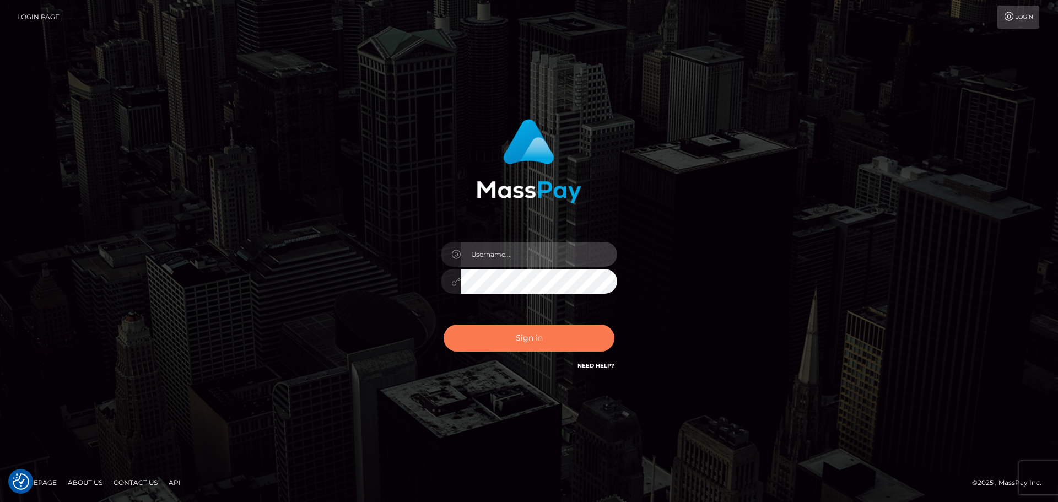
type input "[DOMAIN_NAME]"
click at [528, 337] on button "Sign in" at bounding box center [528, 337] width 171 height 27
type input "[DOMAIN_NAME]"
click at [563, 332] on button "Sign in" at bounding box center [528, 337] width 171 height 27
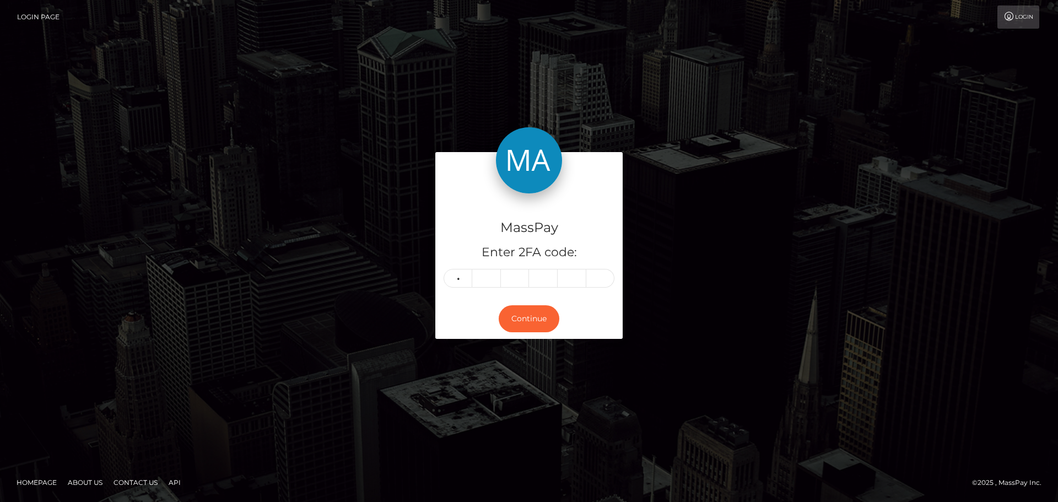
type input "0"
type input "3"
type input "9"
type input "0"
type input "9"
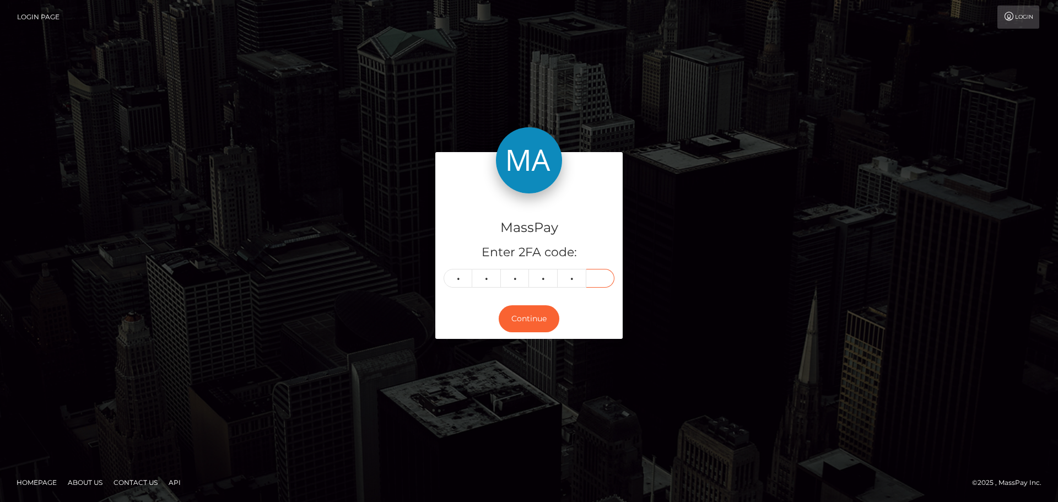
type input "8"
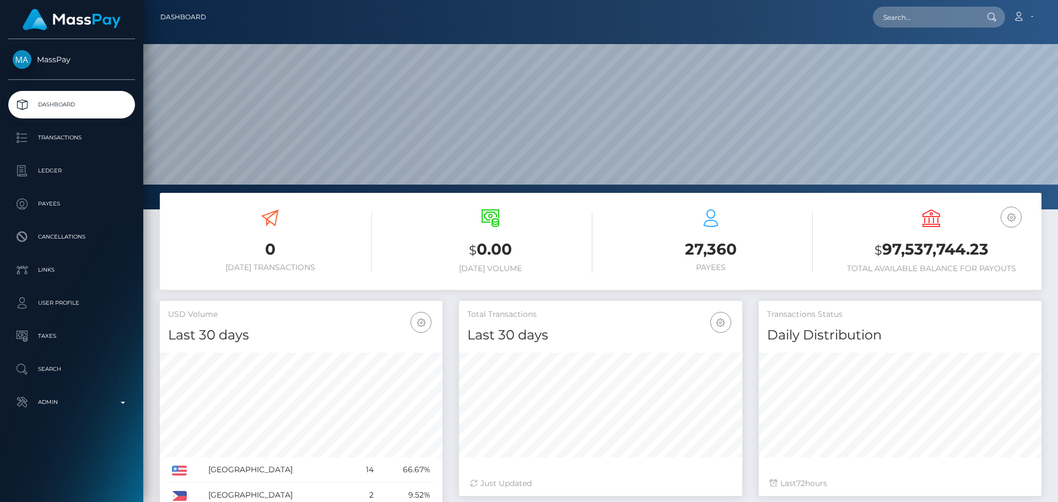
scroll to position [196, 283]
click at [940, 19] on input "text" at bounding box center [925, 17] width 104 height 21
paste input "1085051"
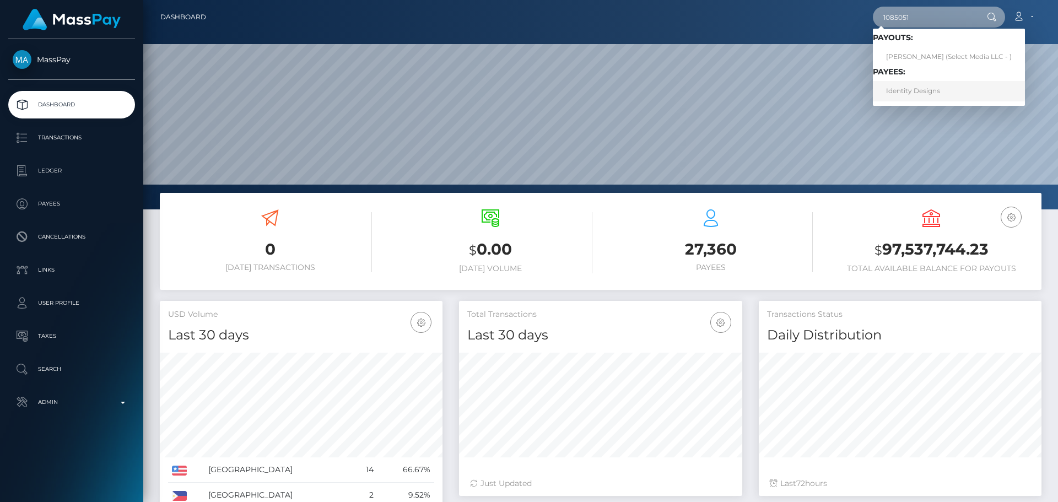
type input "1085051"
click at [927, 91] on link "Identity Designs" at bounding box center [949, 91] width 152 height 20
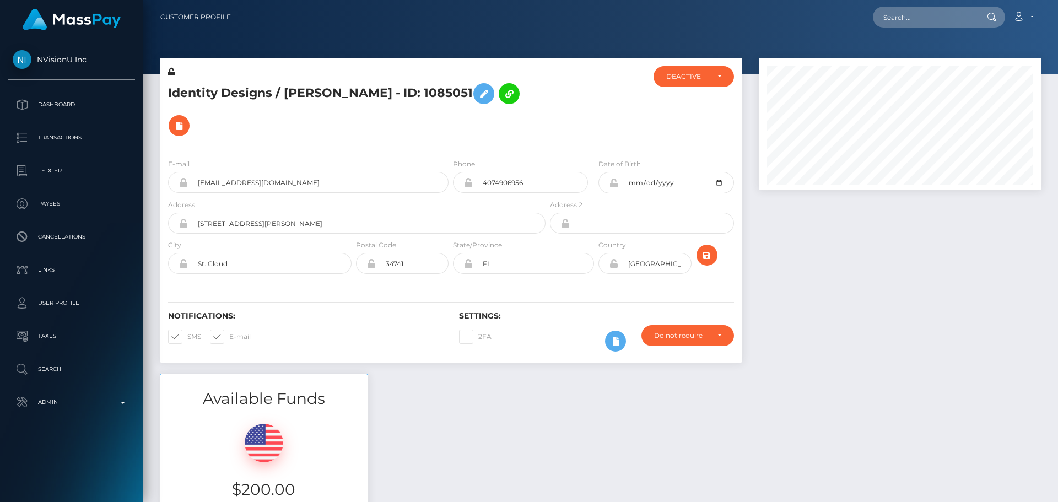
scroll to position [132, 283]
click at [394, 136] on h5 "Identity Designs / MAGDAMARIS MERLE - ID: 1085051" at bounding box center [353, 110] width 371 height 64
click at [432, 131] on h5 "Identity Designs / MAGDAMARIS MERLE - ID: 1085051" at bounding box center [353, 110] width 371 height 64
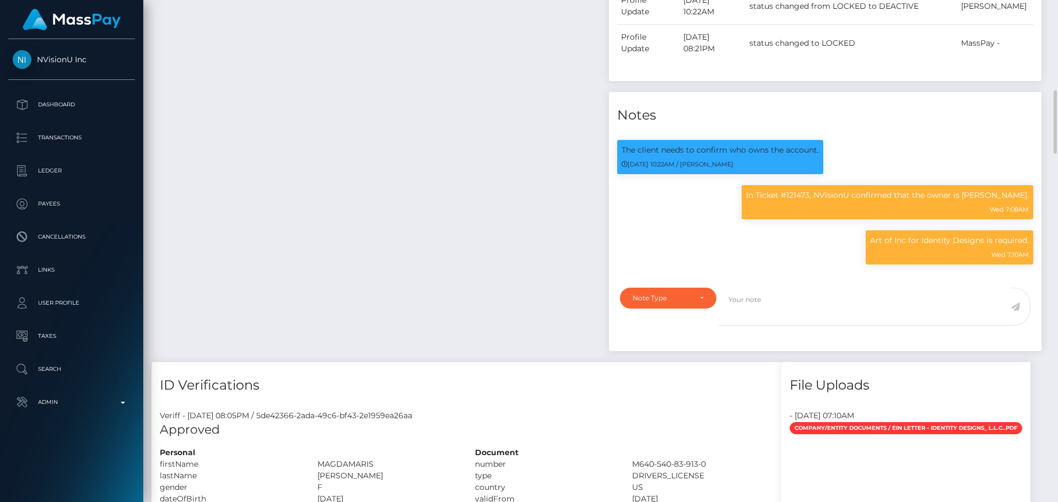
scroll to position [771, 0]
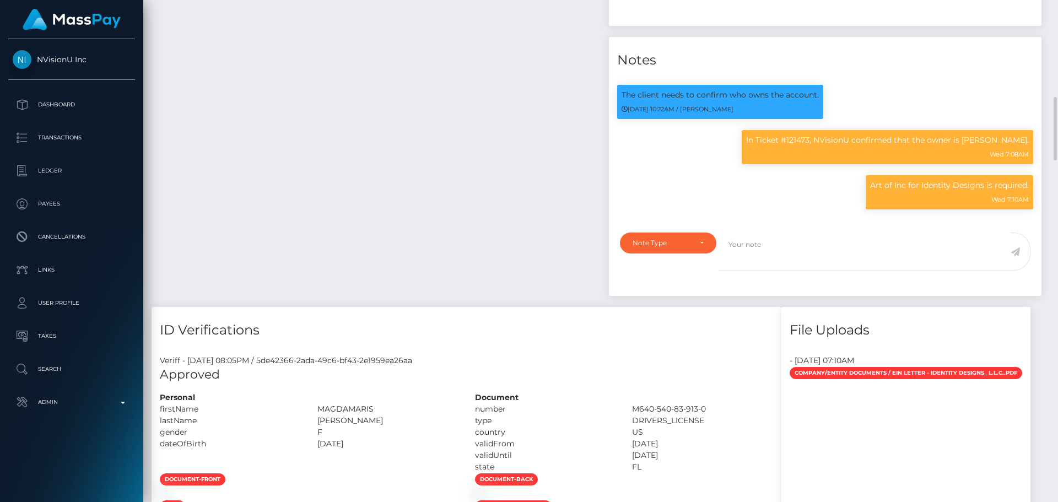
click at [557, 170] on div "Payee Attributes Payer Name Label Value" at bounding box center [375, 35] width 449 height 543
click at [694, 242] on div "Note Type" at bounding box center [667, 243] width 71 height 9
click at [670, 297] on span "Compliance" at bounding box center [653, 296] width 40 height 10
select select "COMPLIANCE"
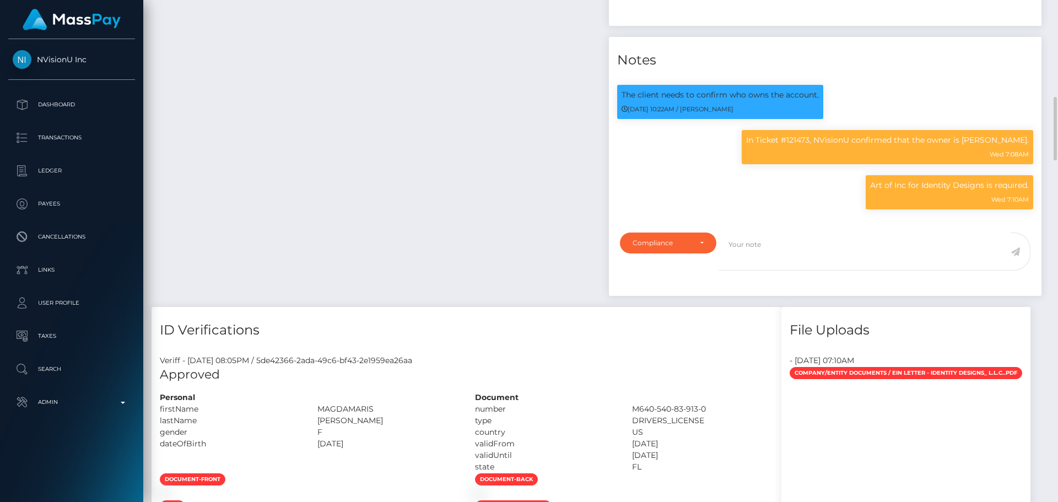
click at [516, 203] on div "Payee Attributes Payer Name Label Value" at bounding box center [375, 35] width 449 height 543
click at [812, 234] on textarea at bounding box center [864, 251] width 292 height 38
paste textarea "Documents on file for Mount Equinox Inc confirm that Kevin Jeffrey Bennett is a…"
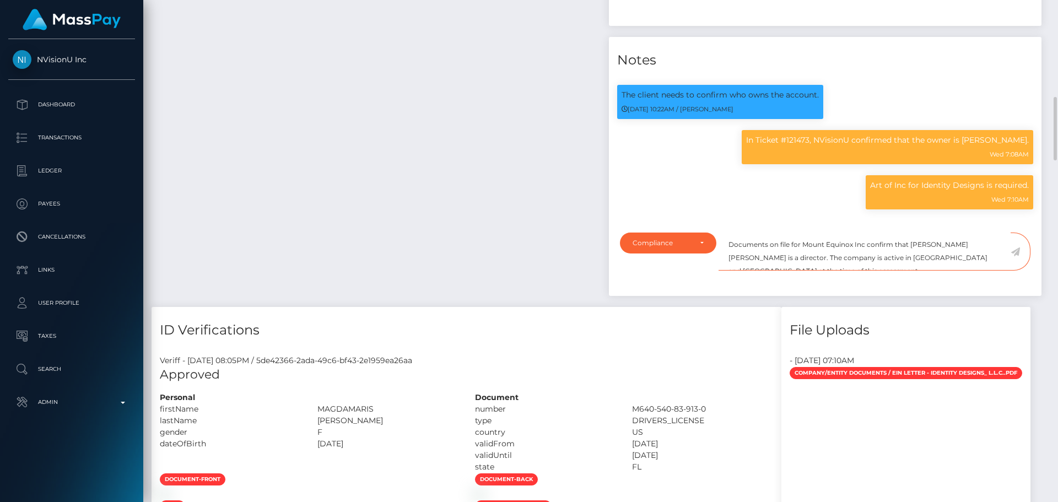
click at [808, 243] on textarea "Documents on file for Mount Equinox Inc confirm that Kevin Jeffrey Bennett is a…" at bounding box center [864, 251] width 292 height 38
drag, startPoint x: 808, startPoint y: 243, endPoint x: 860, endPoint y: 246, distance: 52.9
click at [860, 246] on textarea "Documents on file for Mount Equinox Inc confirm that Kevin Jeffrey Bennett is a…" at bounding box center [864, 251] width 292 height 38
paste textarea "IDENTITY DESIGNS, L.L.С."
click at [933, 245] on textarea "Documents on file for IDENTITY DESIGNS, L.L.С. confirm that Kevin Jeffrey Benne…" at bounding box center [864, 251] width 292 height 38
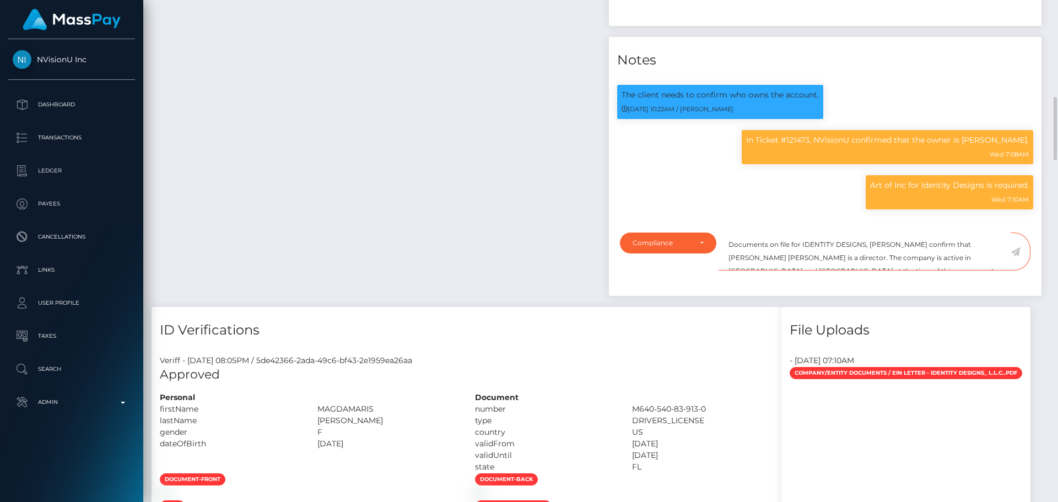
drag, startPoint x: 933, startPoint y: 245, endPoint x: 750, endPoint y: 257, distance: 182.7
click at [750, 257] on textarea "Documents on file for IDENTITY DESIGNS, L.L.С. confirm that Kevin Jeffrey Benne…" at bounding box center [864, 251] width 292 height 38
paste textarea "MAGDAMARIS MERLE"
click at [781, 256] on textarea "Documents on file for IDENTITY DESIGNS, L.L.С. confirm that MAGDAMARIS MERLE is…" at bounding box center [864, 251] width 292 height 38
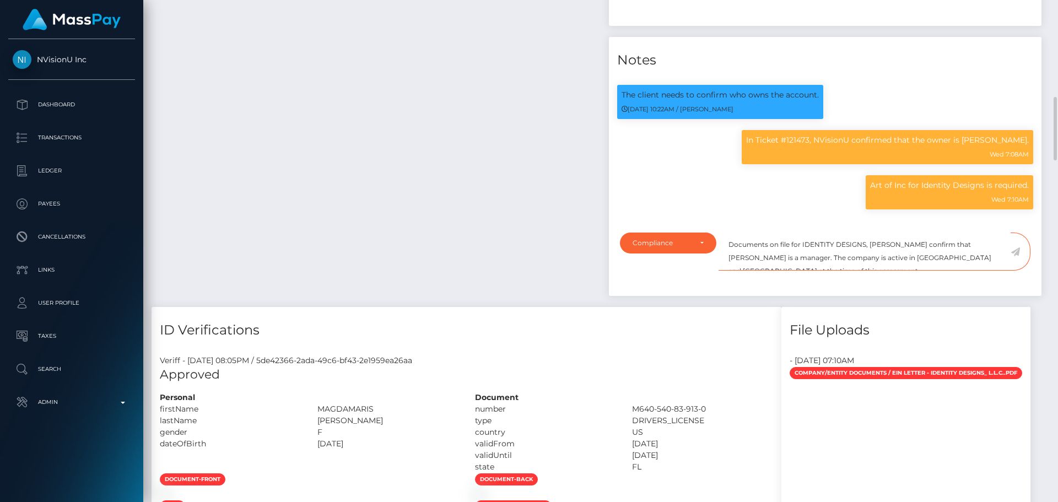
click at [910, 257] on textarea "Documents on file for IDENTITY DESIGNS, L.L.С. confirm that MAGDAMARIS MERLE is…" at bounding box center [864, 251] width 292 height 38
type textarea "Documents on file for IDENTITY DESIGNS, L.L.С. confirm that MAGDAMARIS MERLE is…"
click at [1016, 251] on icon at bounding box center [1014, 251] width 9 height 9
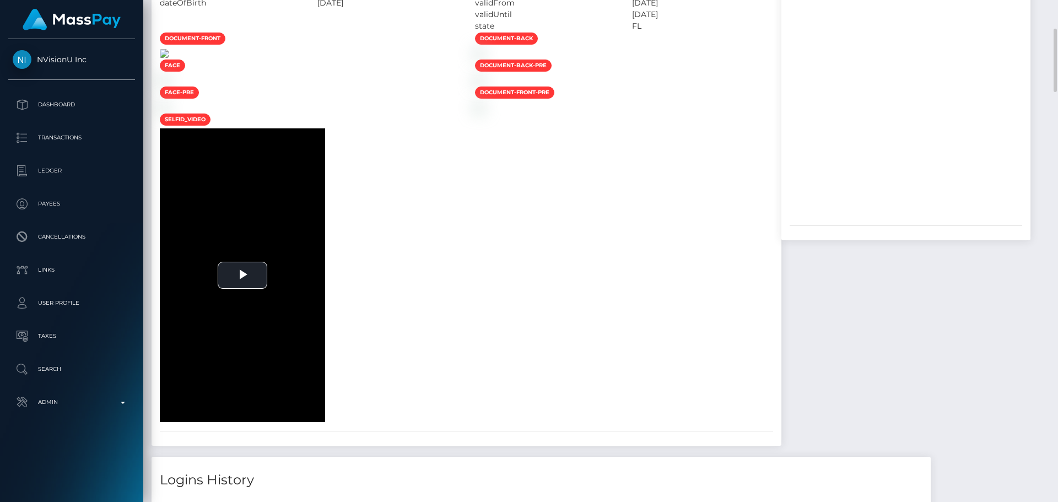
scroll to position [1047, 0]
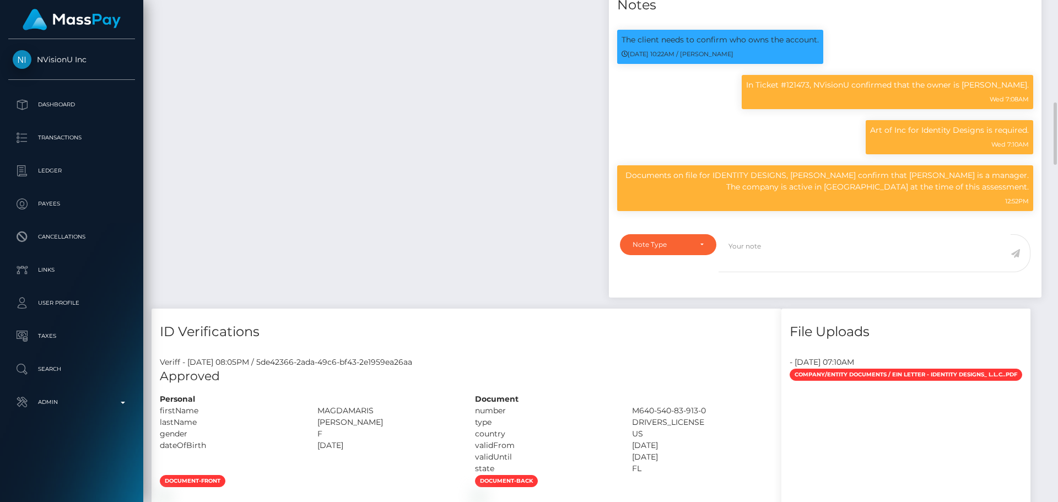
scroll to position [132, 283]
click at [739, 175] on p "Documents on file for IDENTITY DESIGNS, [PERSON_NAME] confirm that [PERSON_NAME…" at bounding box center [824, 181] width 407 height 23
drag, startPoint x: 738, startPoint y: 175, endPoint x: 821, endPoint y: 175, distance: 83.2
click at [821, 175] on p "Documents on file for IDENTITY DESIGNS, [PERSON_NAME] confirm that [PERSON_NAME…" at bounding box center [824, 181] width 407 height 23
copy p "NTITY DESIGNS, L.L.С."
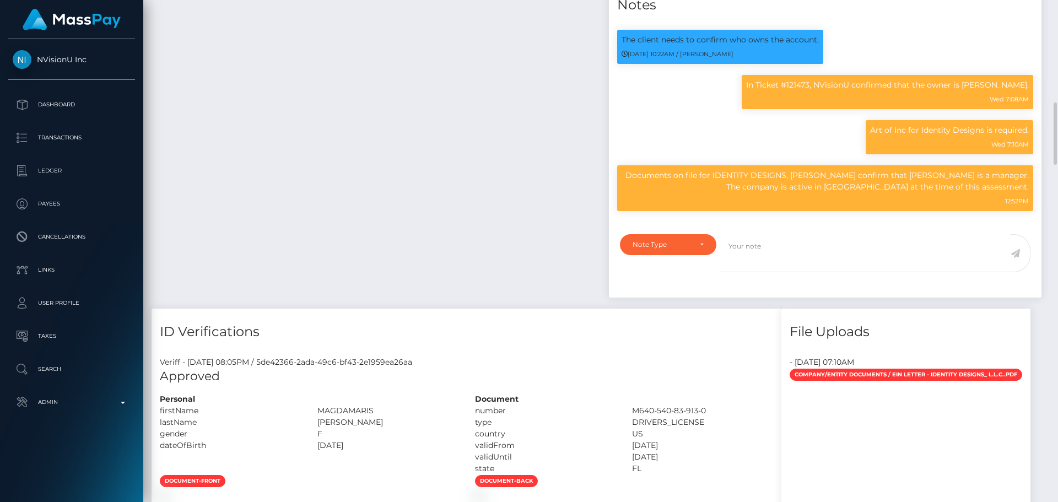
click at [447, 167] on div "Payee Attributes Payer Name Label Value" at bounding box center [375, 8] width 449 height 599
click at [738, 177] on p "Documents on file for IDENTITY DESIGNS, [PERSON_NAME] confirm that [PERSON_NAME…" at bounding box center [824, 181] width 407 height 23
drag, startPoint x: 738, startPoint y: 177, endPoint x: 820, endPoint y: 174, distance: 81.6
click at [820, 174] on p "Documents on file for IDENTITY DESIGNS, [PERSON_NAME] confirm that [PERSON_NAME…" at bounding box center [824, 181] width 407 height 23
copy p "IDENTITY DESIGNS, L.L.С."
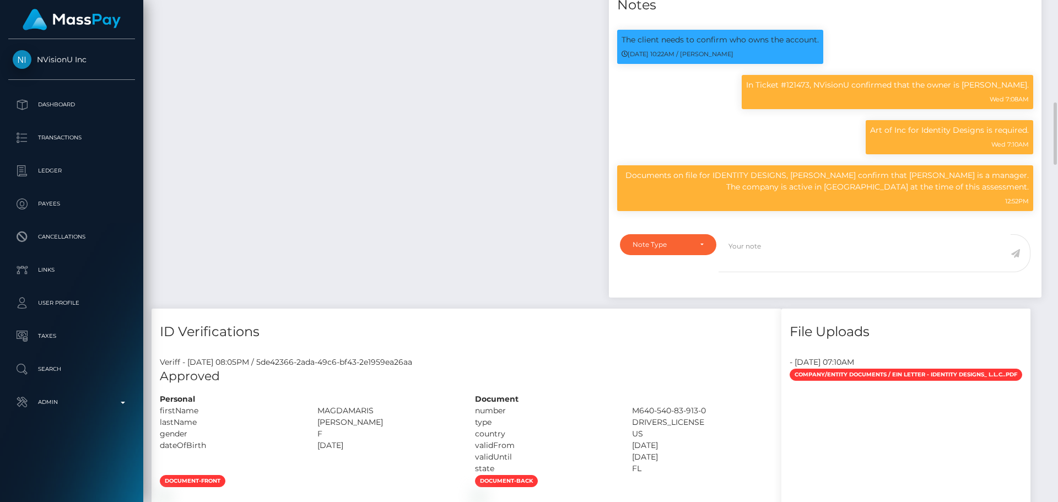
click at [446, 148] on div "Payee Attributes Payer Name Label Value" at bounding box center [375, 8] width 449 height 599
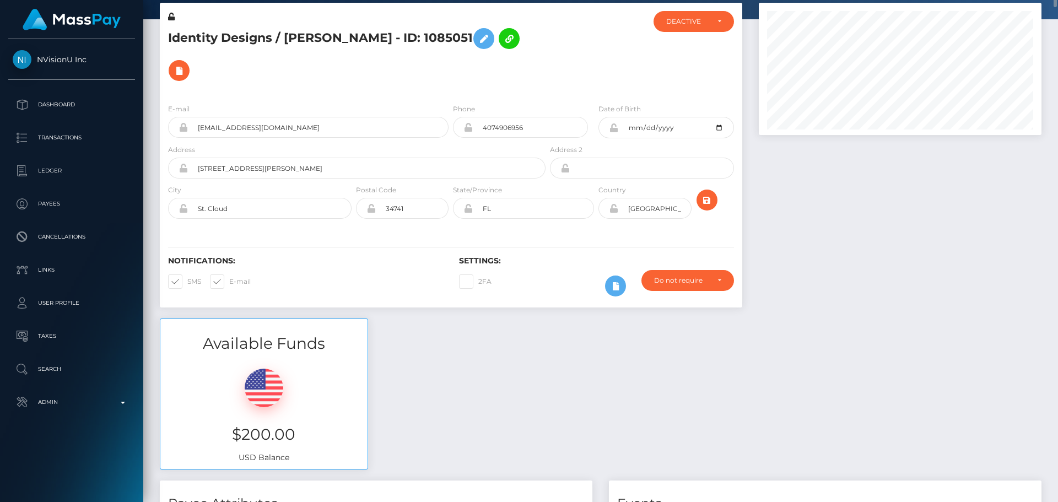
scroll to position [0, 0]
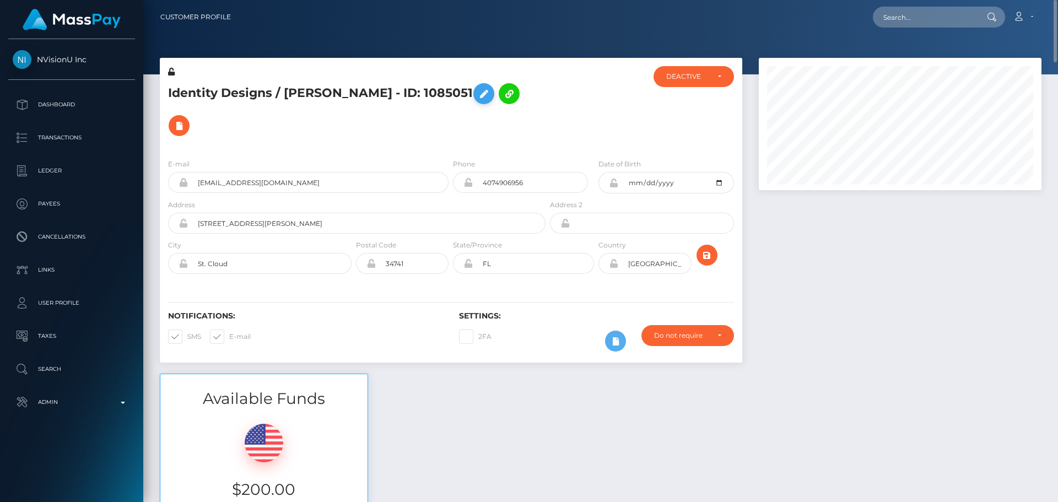
click at [490, 95] on icon at bounding box center [483, 94] width 13 height 14
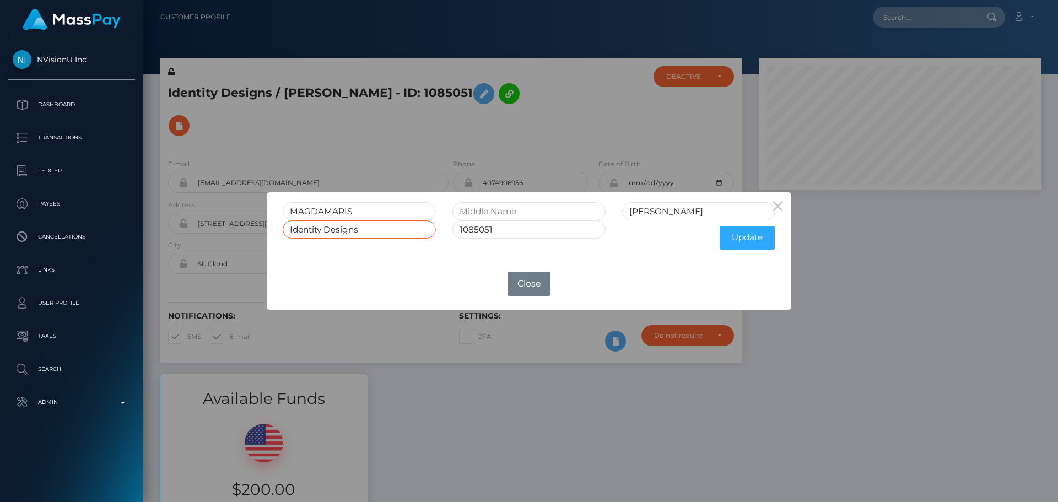
click at [377, 230] on input "Identity Designs" at bounding box center [359, 229] width 153 height 18
paste input "DENTITY DESIGNS, L.L.С."
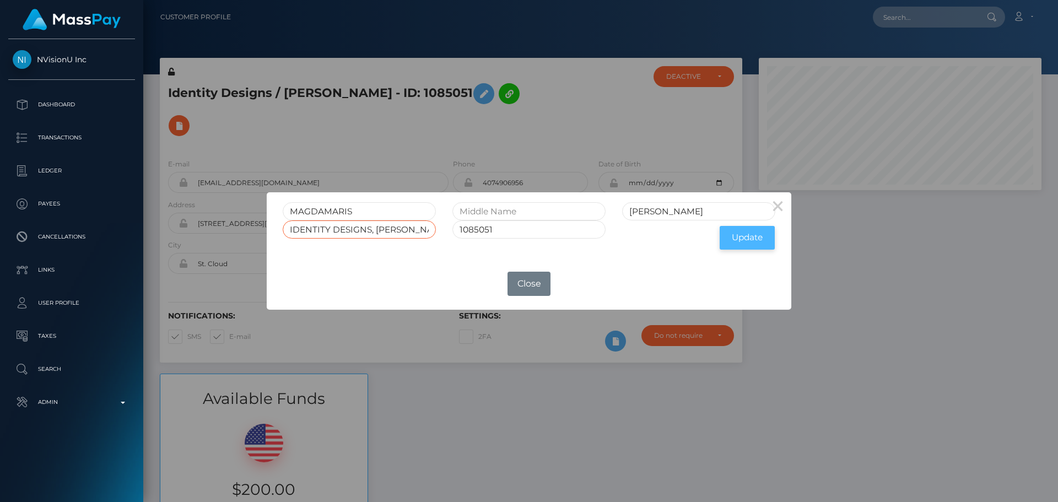
type input "IDENTITY DESIGNS, L.L.С."
click at [742, 239] on button "Update" at bounding box center [746, 238] width 55 height 24
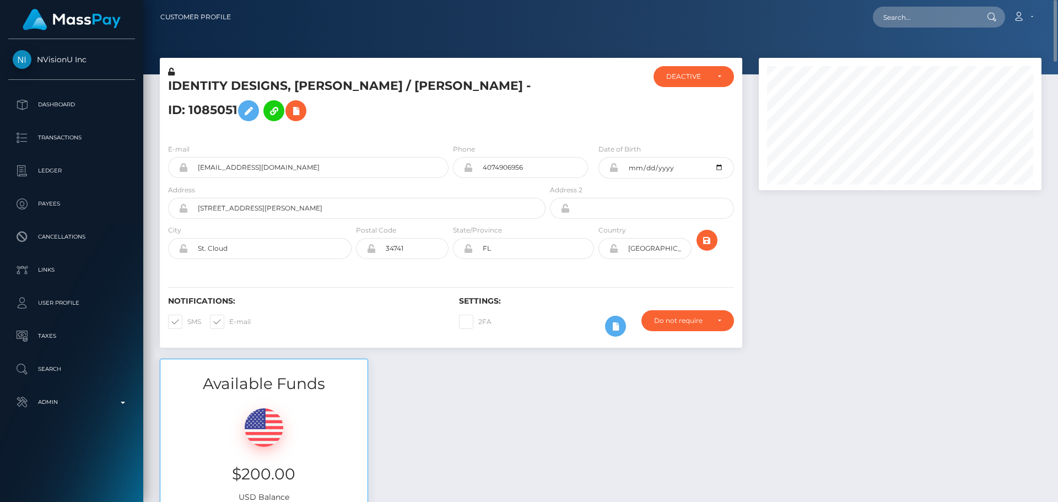
click at [383, 116] on h5 "IDENTITY DESIGNS, [PERSON_NAME] / [PERSON_NAME] - ID: 1085051" at bounding box center [353, 102] width 371 height 49
click at [174, 73] on icon at bounding box center [171, 72] width 7 height 8
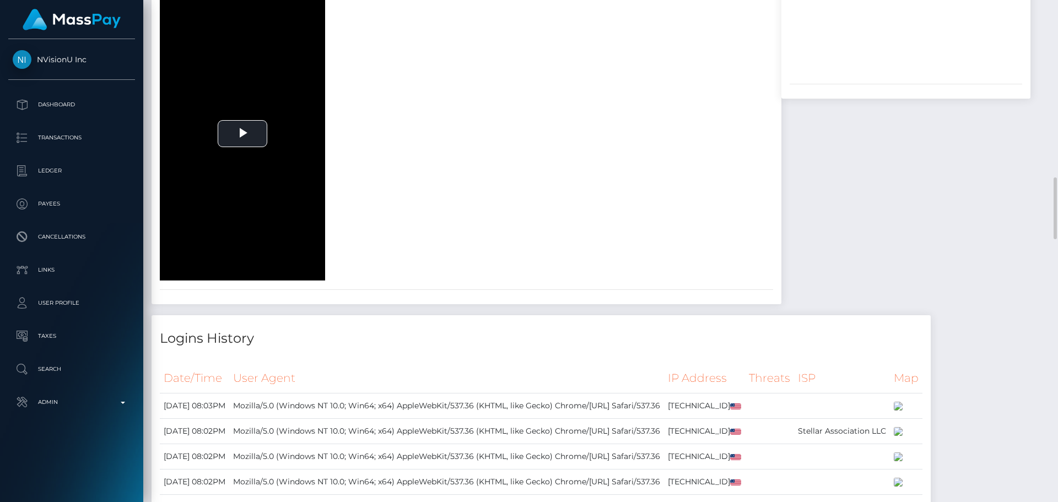
scroll to position [1322, 0]
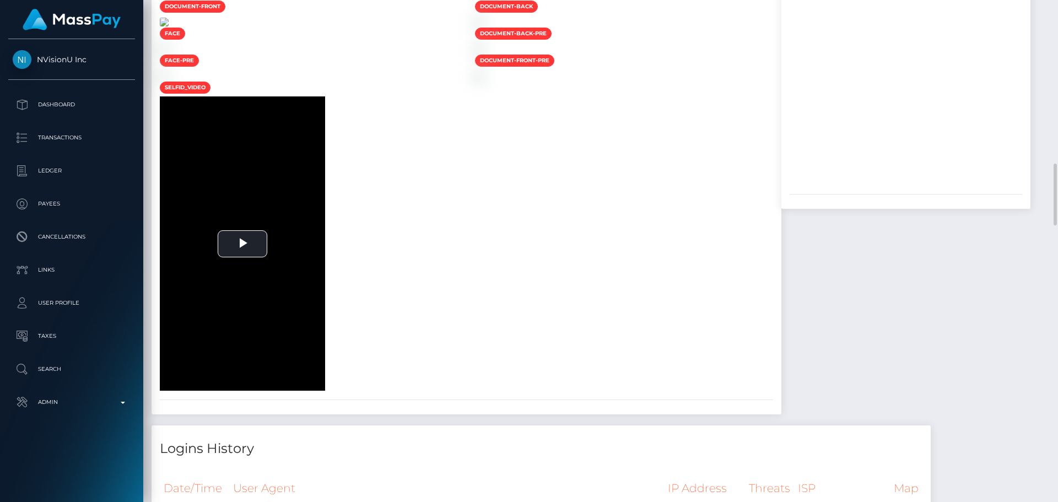
click at [169, 26] on img at bounding box center [164, 22] width 9 height 9
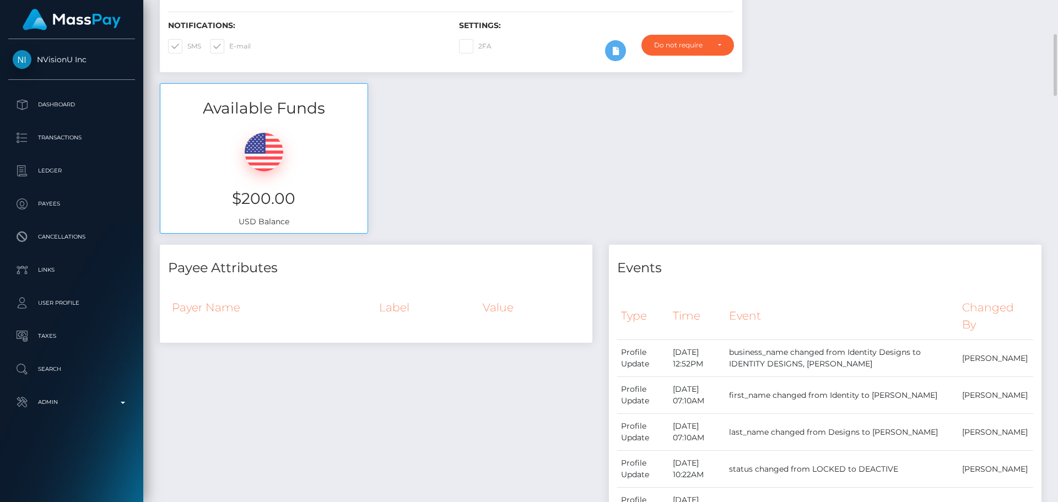
scroll to position [0, 0]
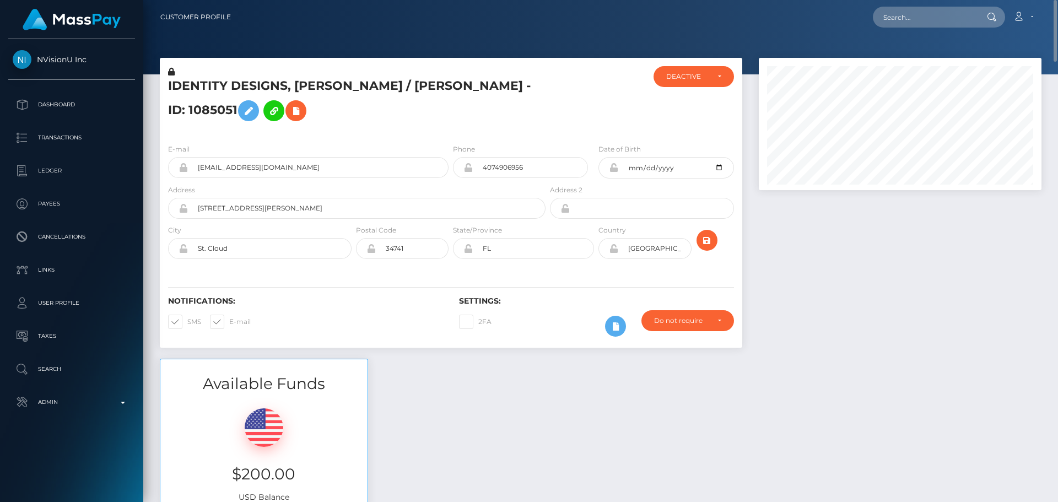
click at [614, 166] on icon at bounding box center [613, 167] width 9 height 9
click at [615, 248] on icon at bounding box center [613, 248] width 9 height 9
click at [448, 281] on div "Notifications: SMS E-mail Settings: 2FA" at bounding box center [451, 309] width 582 height 78
click at [702, 69] on div "DEACTIVE" at bounding box center [693, 76] width 80 height 21
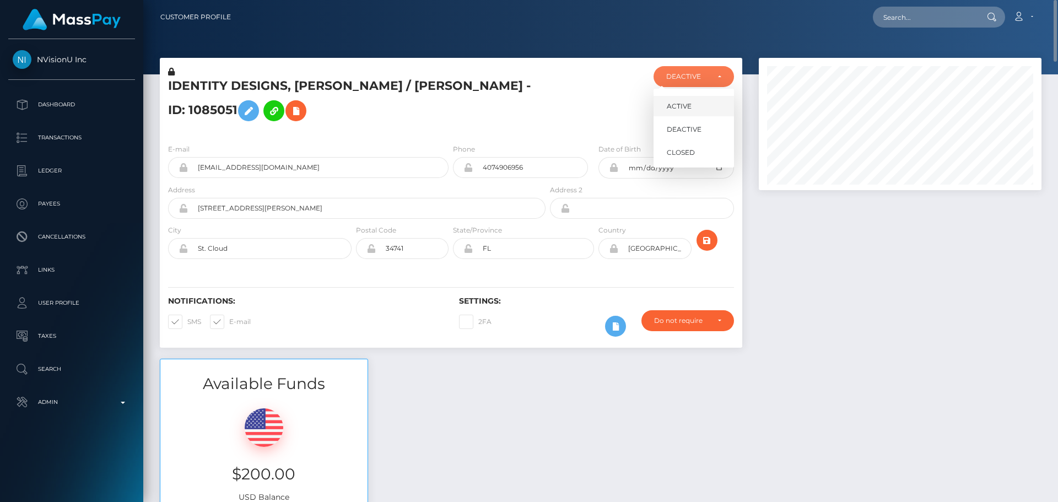
click at [697, 98] on link "ACTIVE" at bounding box center [693, 106] width 80 height 20
select select "ACTIVE"
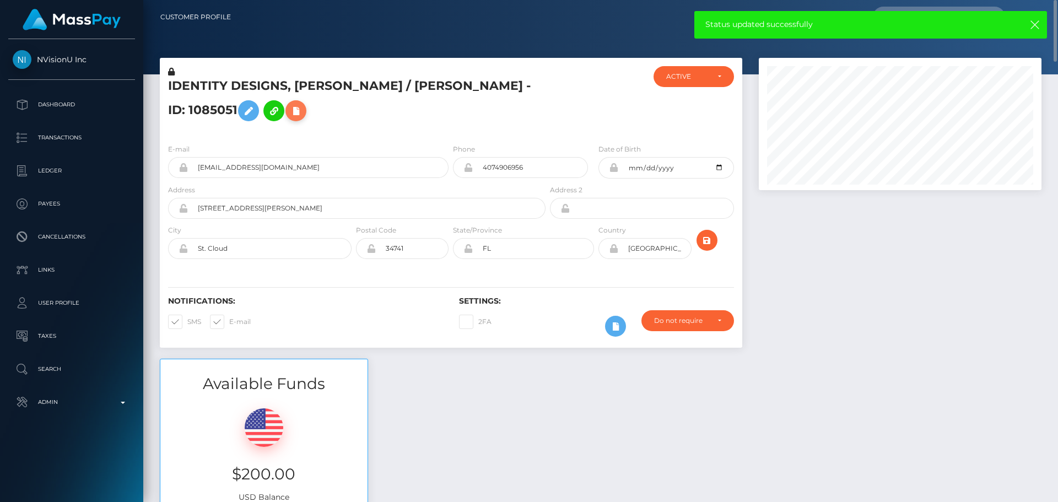
click at [286, 115] on button at bounding box center [295, 110] width 21 height 21
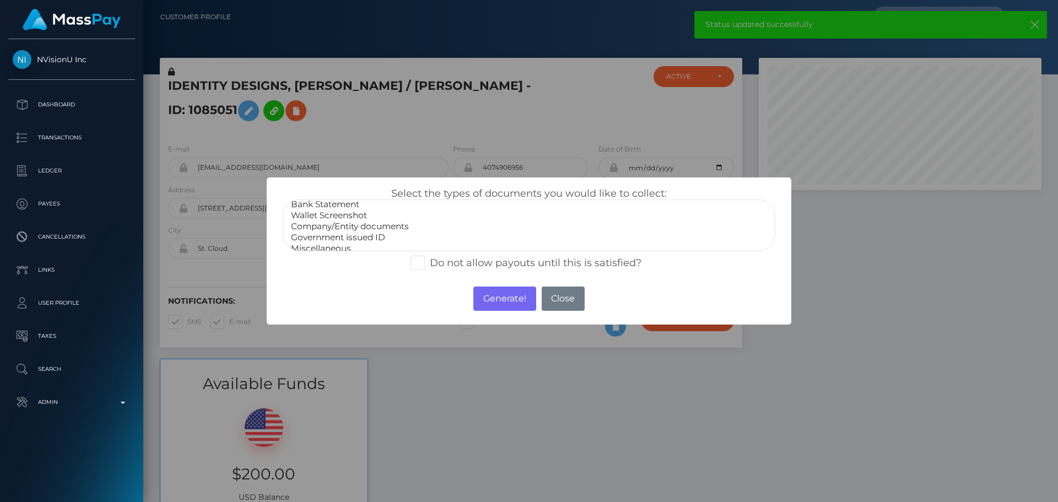
scroll to position [22, 0]
select select "Miscellaneous"
click at [315, 239] on option "Miscellaneous" at bounding box center [529, 241] width 478 height 11
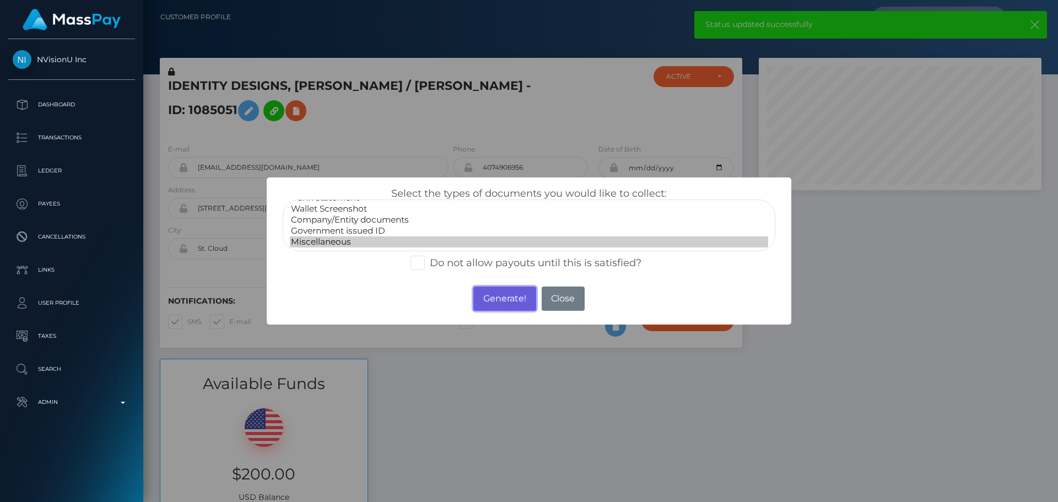
click at [499, 304] on button "Generate!" at bounding box center [504, 298] width 62 height 24
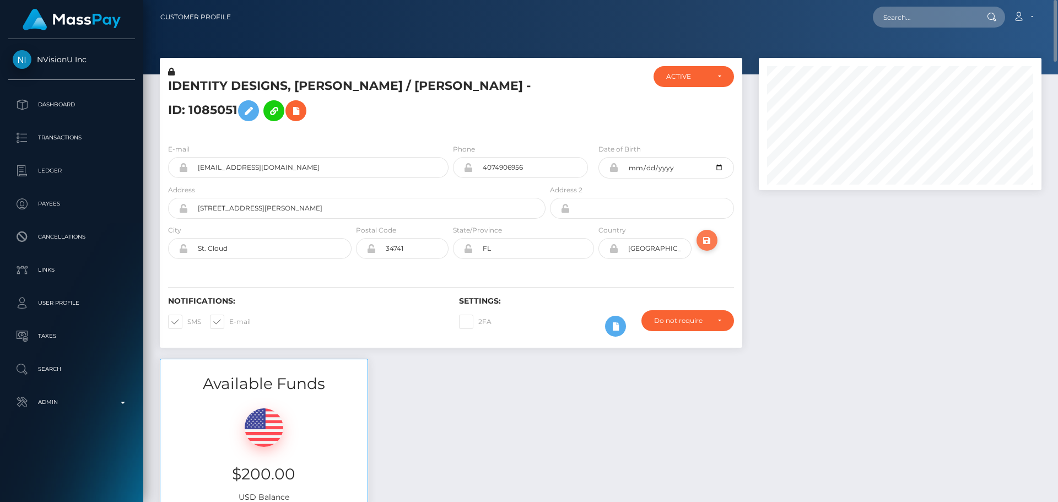
click at [702, 239] on icon "submit" at bounding box center [706, 241] width 13 height 14
click at [307, 87] on h5 "IDENTITY DESIGNS, [PERSON_NAME] / [PERSON_NAME] - ID: 1085051" at bounding box center [353, 102] width 371 height 49
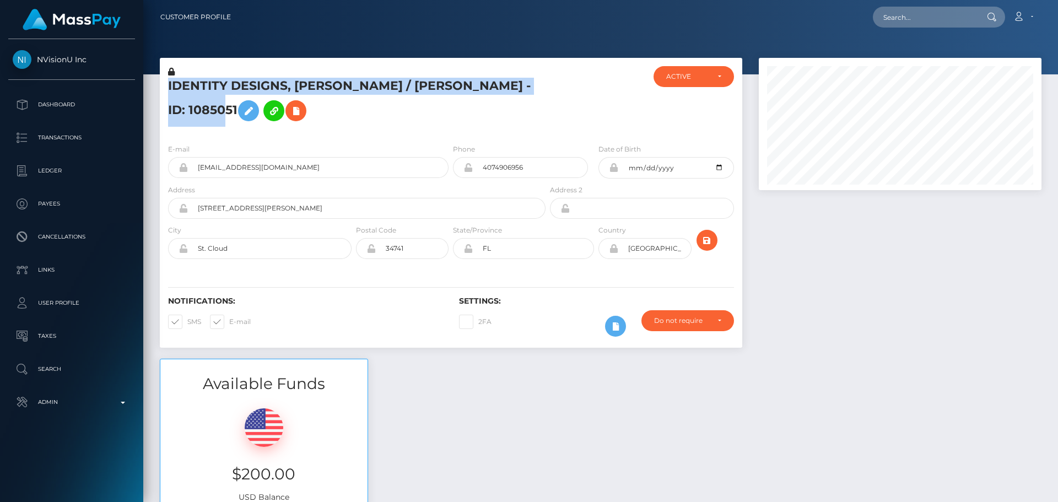
click at [307, 87] on h5 "IDENTITY DESIGNS, [PERSON_NAME] / [PERSON_NAME] - ID: 1085051" at bounding box center [353, 102] width 371 height 49
copy h5 "IDENTITY DESIGNS, [PERSON_NAME] / [PERSON_NAME] - ID: 1085051"
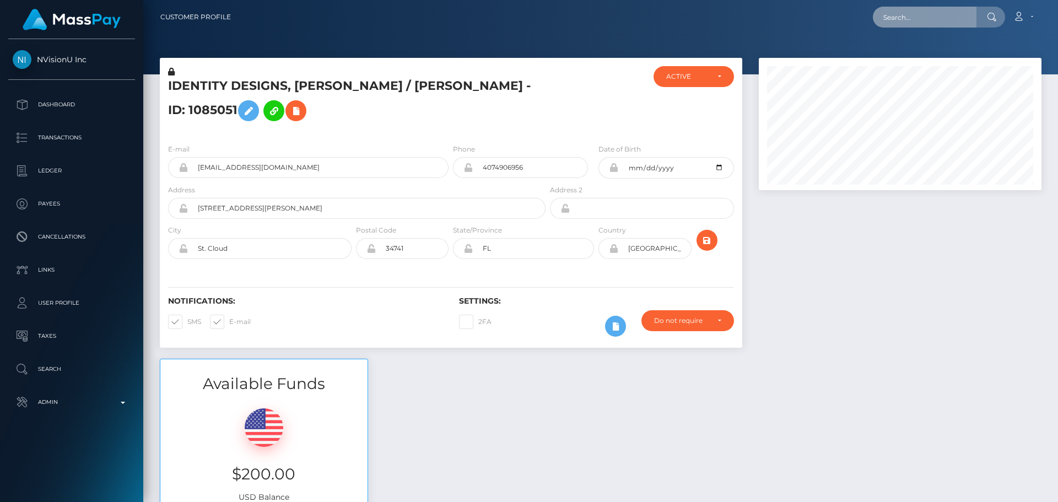
click at [910, 15] on input "text" at bounding box center [925, 17] width 104 height 21
paste input "67814a3df0d3687c1f0061fa"
type input "67814a3df0d3687c1f0061fa"
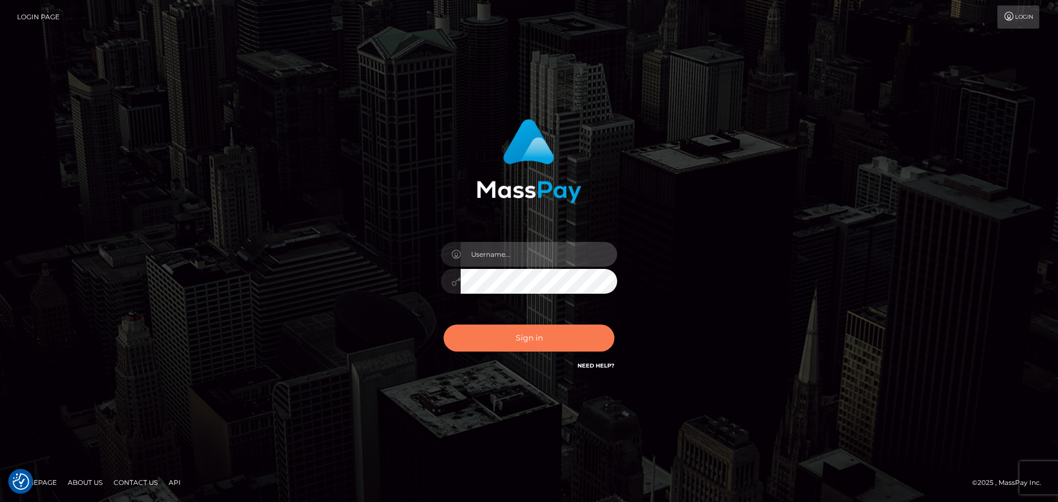
type input "[DOMAIN_NAME]"
click at [531, 343] on button "Sign in" at bounding box center [528, 337] width 171 height 27
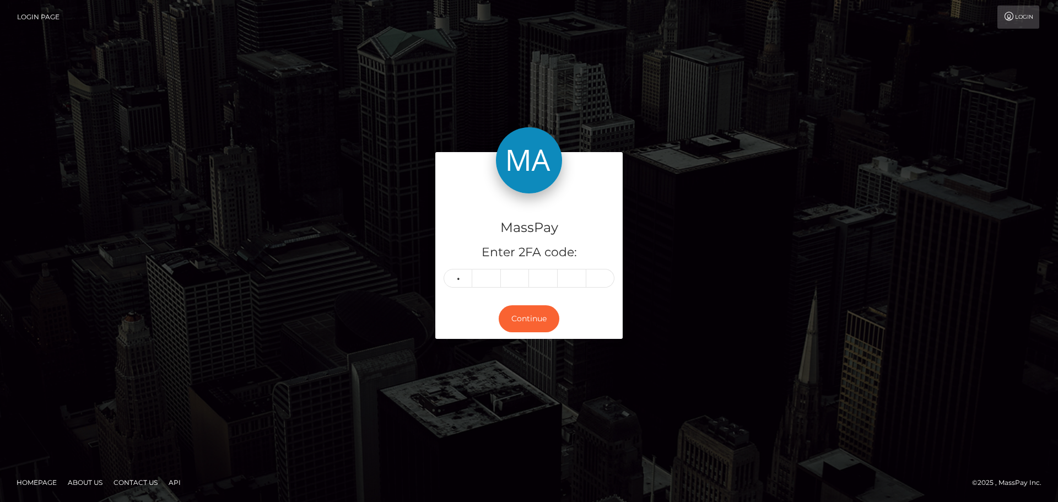
type input "1"
type input "4"
type input "8"
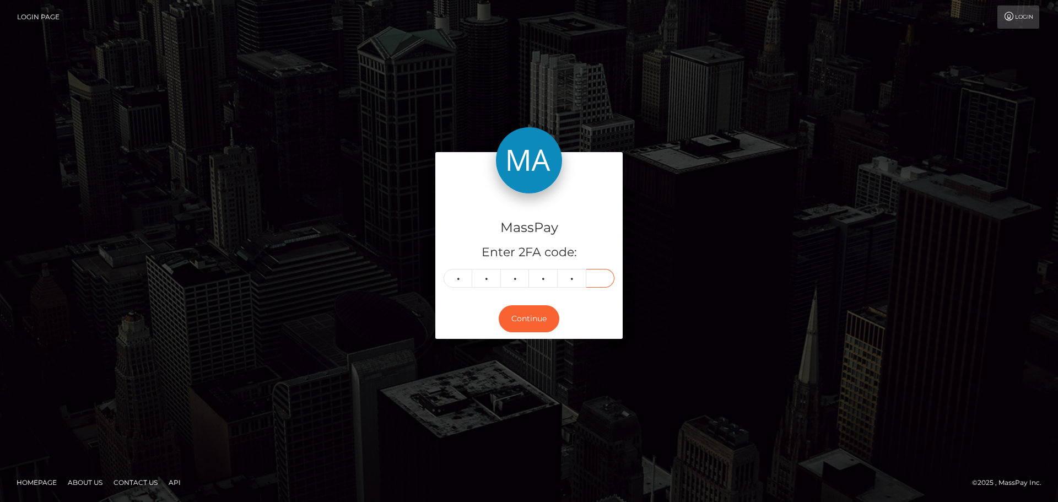
type input "0"
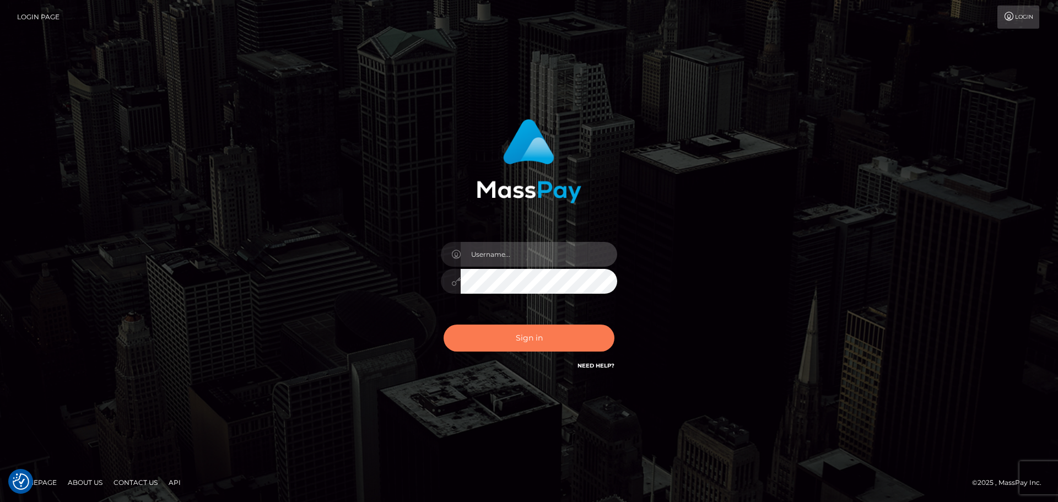
type input "constantin.mp"
click at [528, 338] on button "Sign in" at bounding box center [528, 337] width 171 height 27
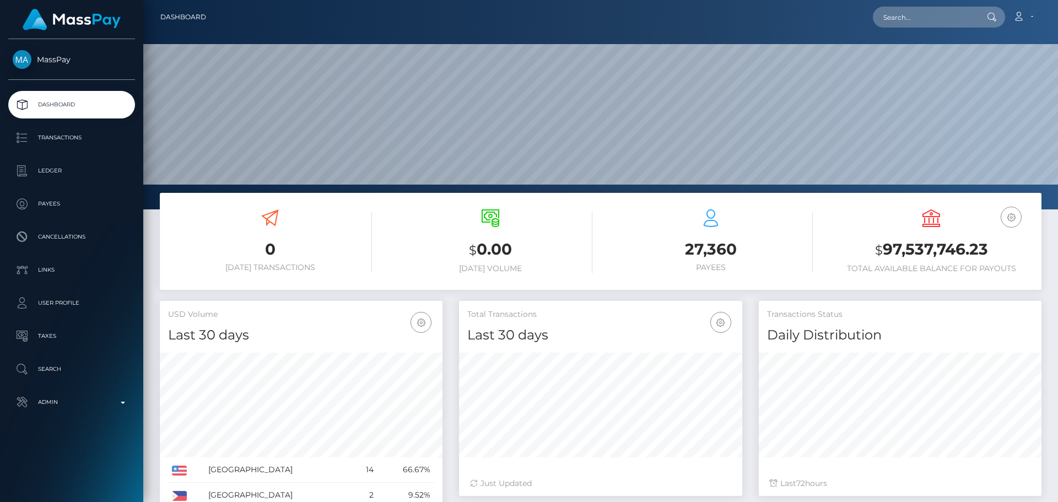
scroll to position [196, 283]
click at [948, 8] on input "text" at bounding box center [925, 17] width 104 height 21
paste input "67814a3df0d3687c1f0061fa"
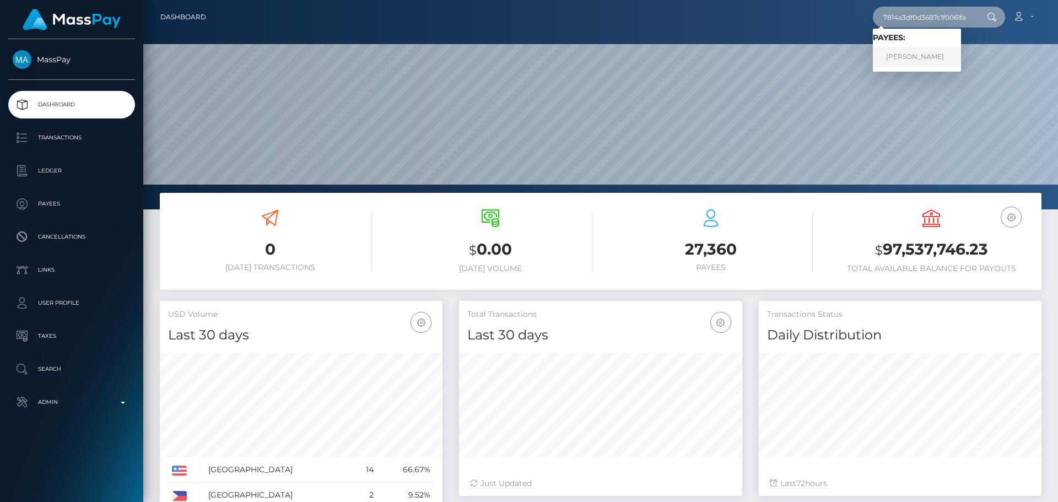
type input "67814a3df0d3687c1f0061fa"
click at [913, 62] on link "[PERSON_NAME]" at bounding box center [917, 57] width 88 height 20
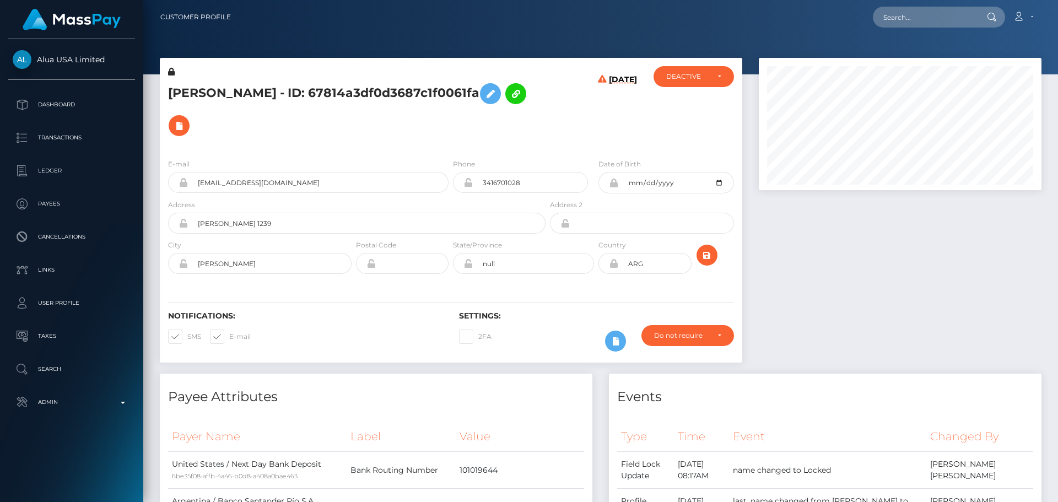
click at [449, 128] on div "[PERSON_NAME] - ID: 67814a3df0d3687c1f0061fa" at bounding box center [354, 108] width 388 height 84
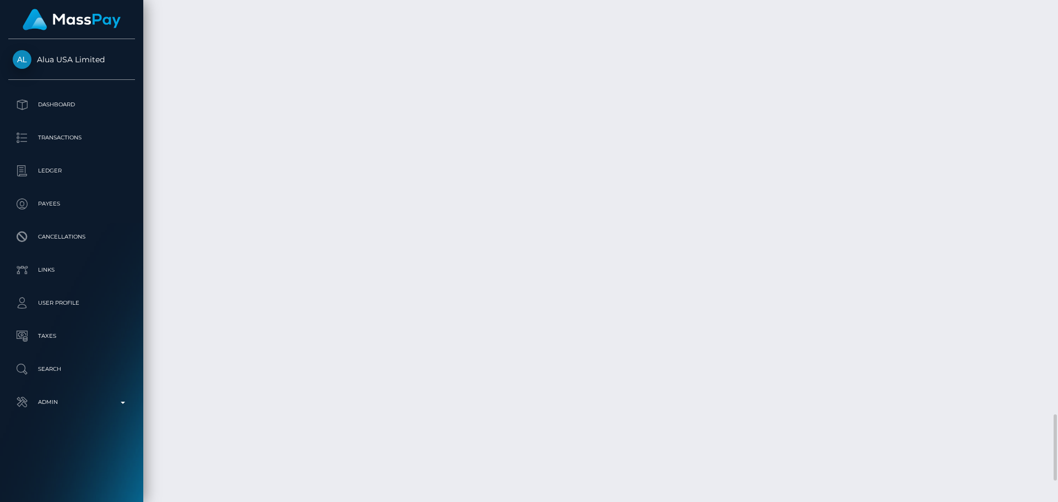
scroll to position [3140, 0]
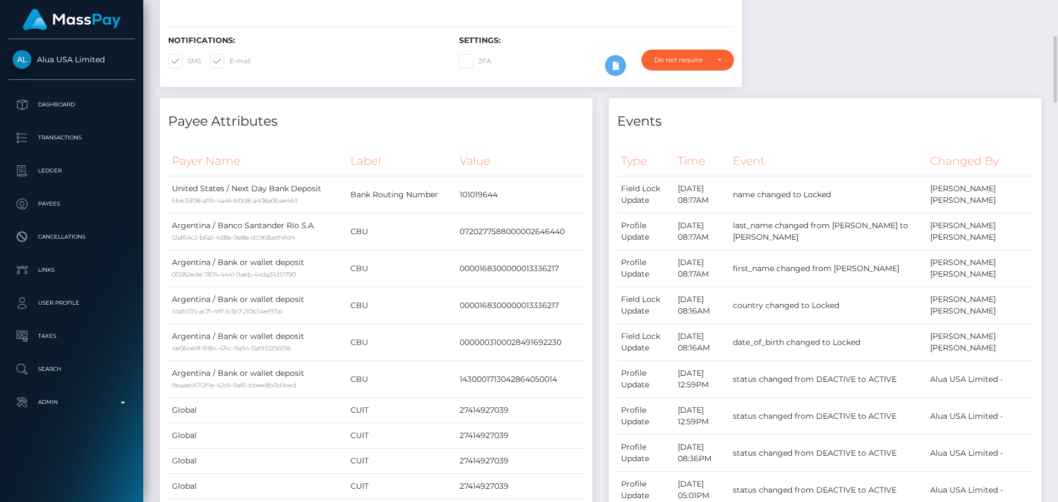
scroll to position [0, 0]
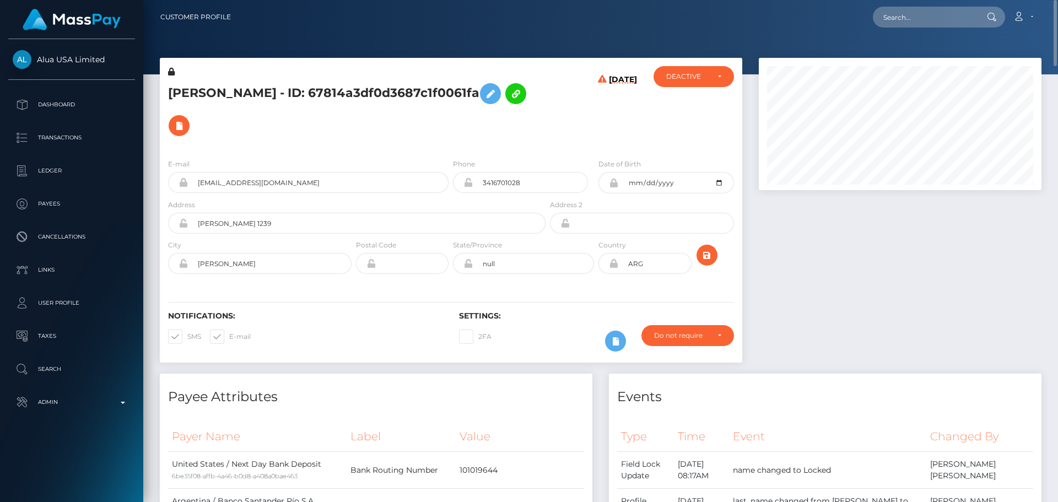
click at [189, 84] on h5 "[PERSON_NAME] - ID: 67814a3df0d3687c1f0061fa" at bounding box center [353, 110] width 371 height 64
drag, startPoint x: 189, startPoint y: 84, endPoint x: 310, endPoint y: 90, distance: 121.4
click at [311, 91] on h5 "CHIARA MARLENE MARTIN - ID: 67814a3df0d3687c1f0061fa" at bounding box center [353, 110] width 371 height 64
copy h5 "CHIARA MARLENE MARTIN"
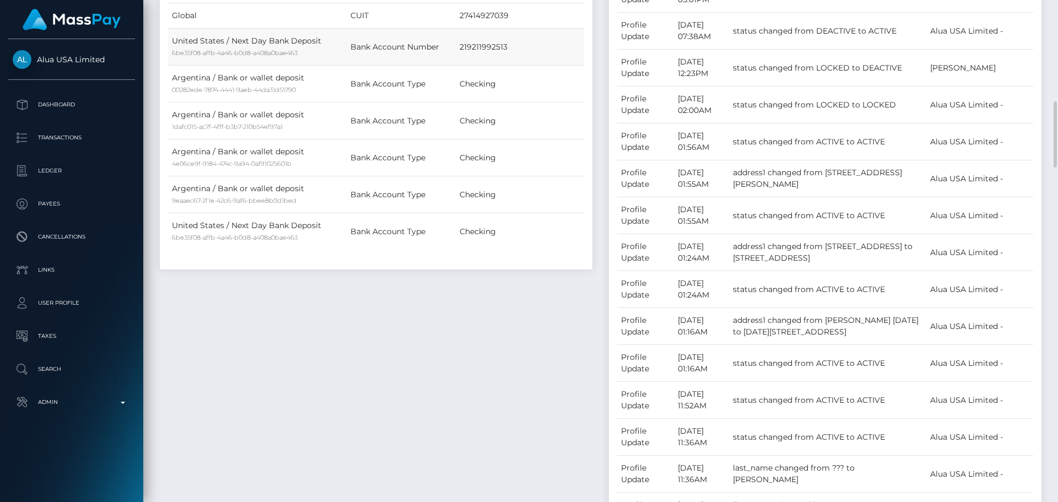
scroll to position [441, 0]
